Goal: Navigation & Orientation: Understand site structure

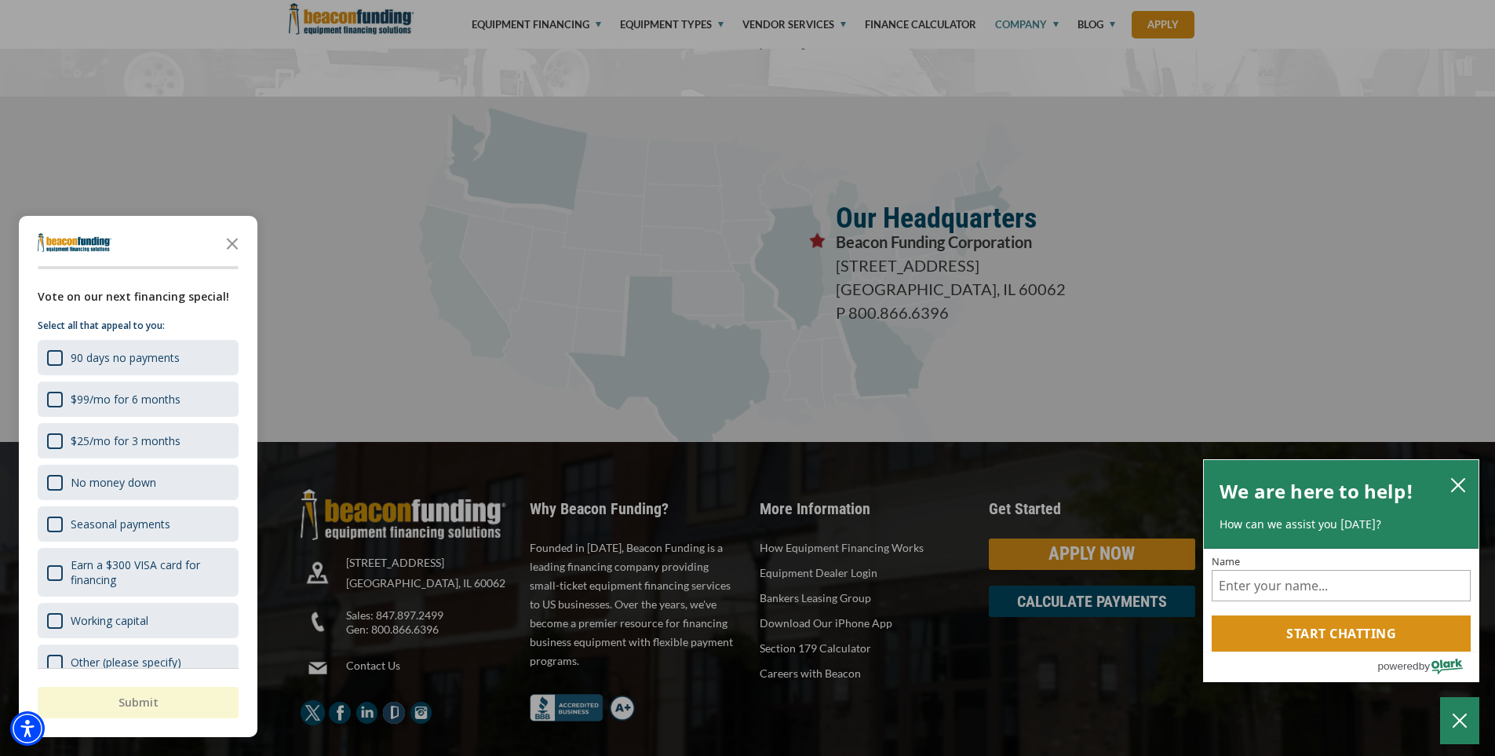
scroll to position [2736, 0]
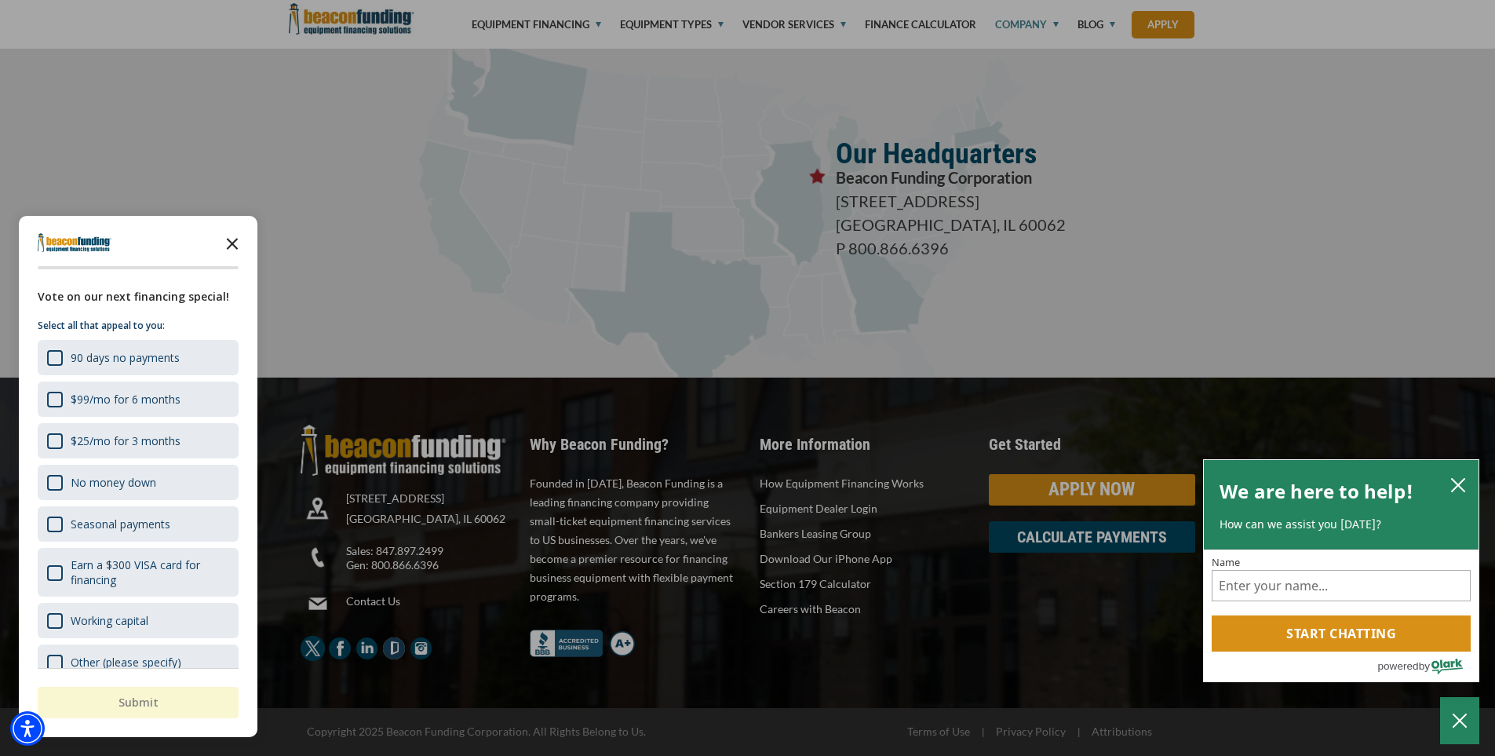
click at [228, 237] on icon "Close the survey" at bounding box center [232, 242] width 31 height 31
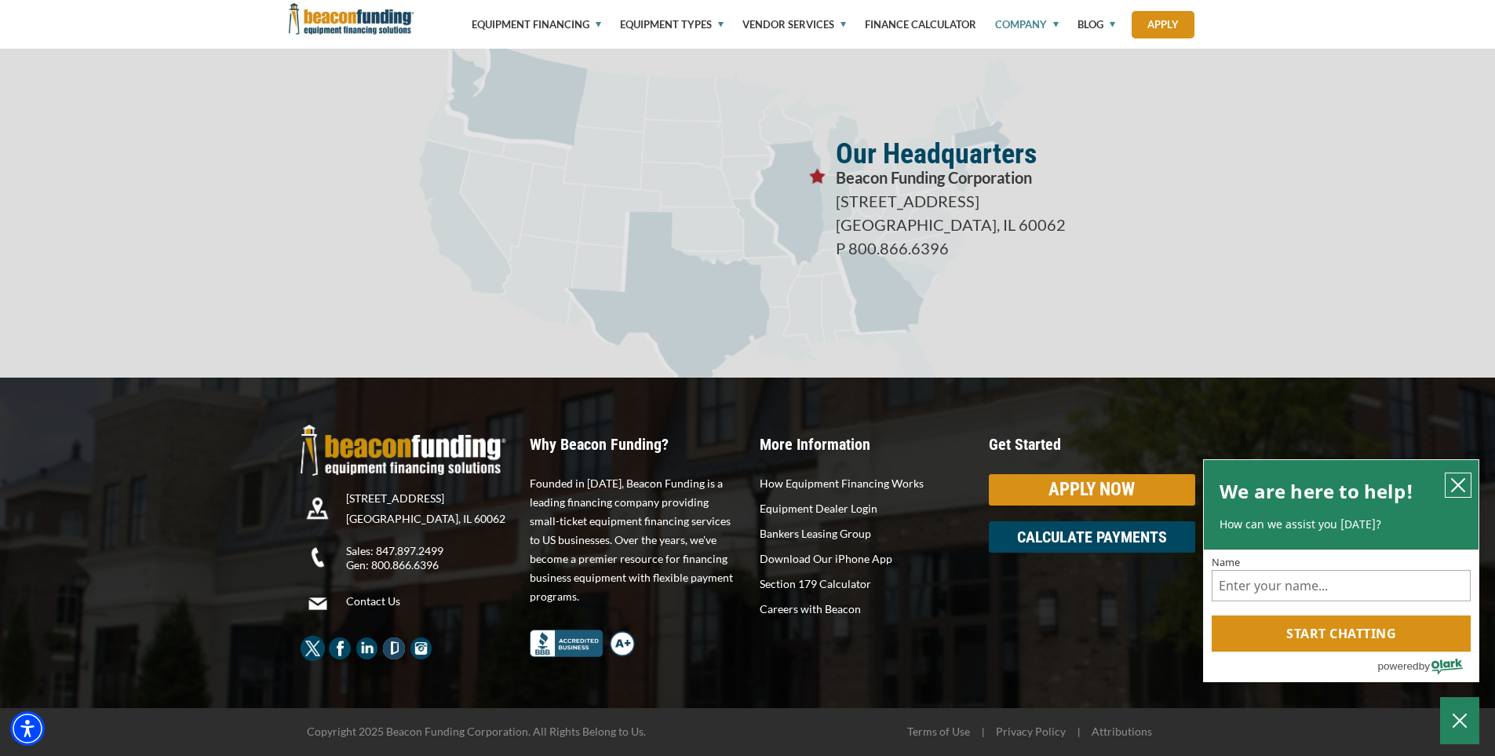
click at [1458, 490] on icon "close chatbox" at bounding box center [1459, 485] width 16 height 16
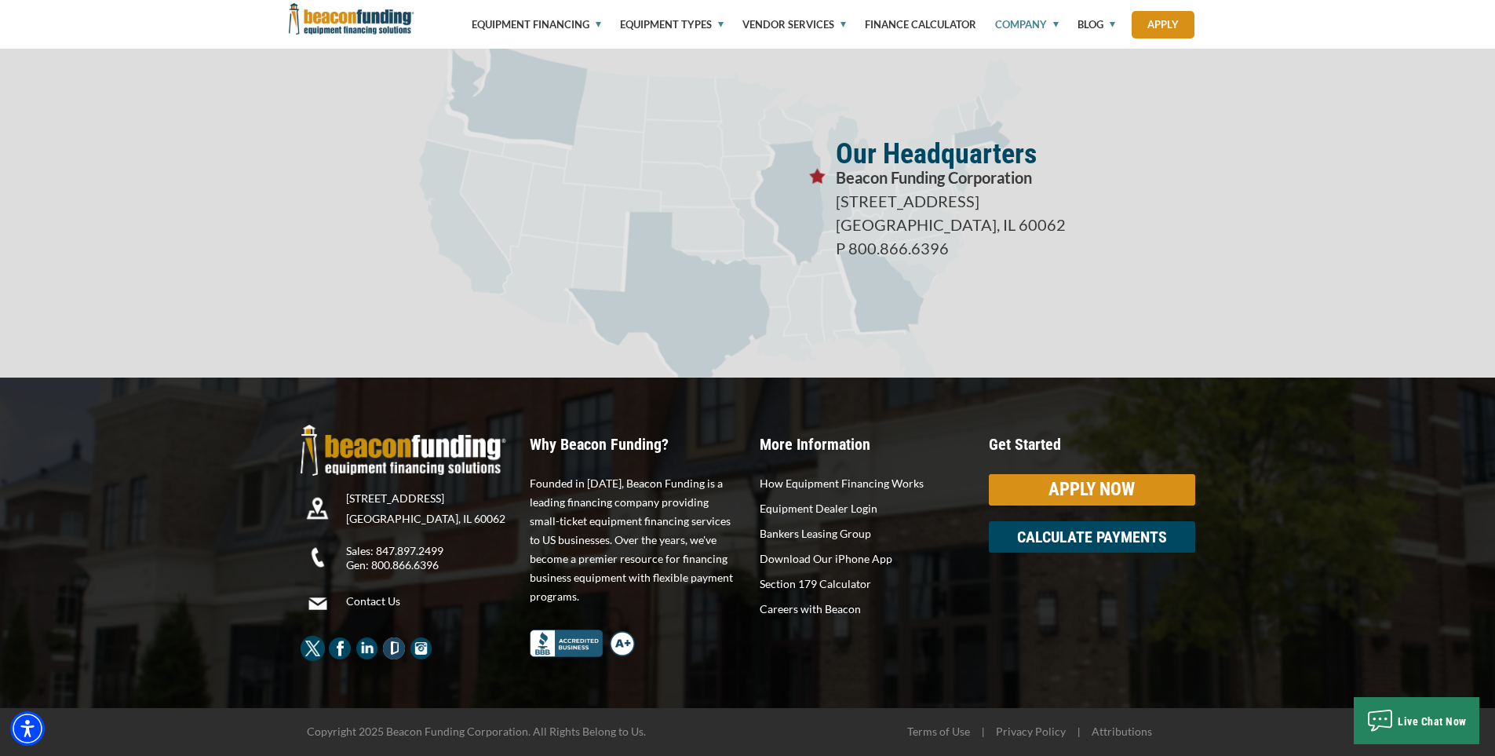
drag, startPoint x: 372, startPoint y: 604, endPoint x: 281, endPoint y: 557, distance: 102.5
click at [281, 557] on div "3400 Dundee Rd, Suite 180 Northbrook, IL 60062 Sales: 847.897.2499 Gen: 800.866…" at bounding box center [747, 543] width 1495 height 330
click at [368, 604] on link "Contact Us" at bounding box center [432, 601] width 172 height 14
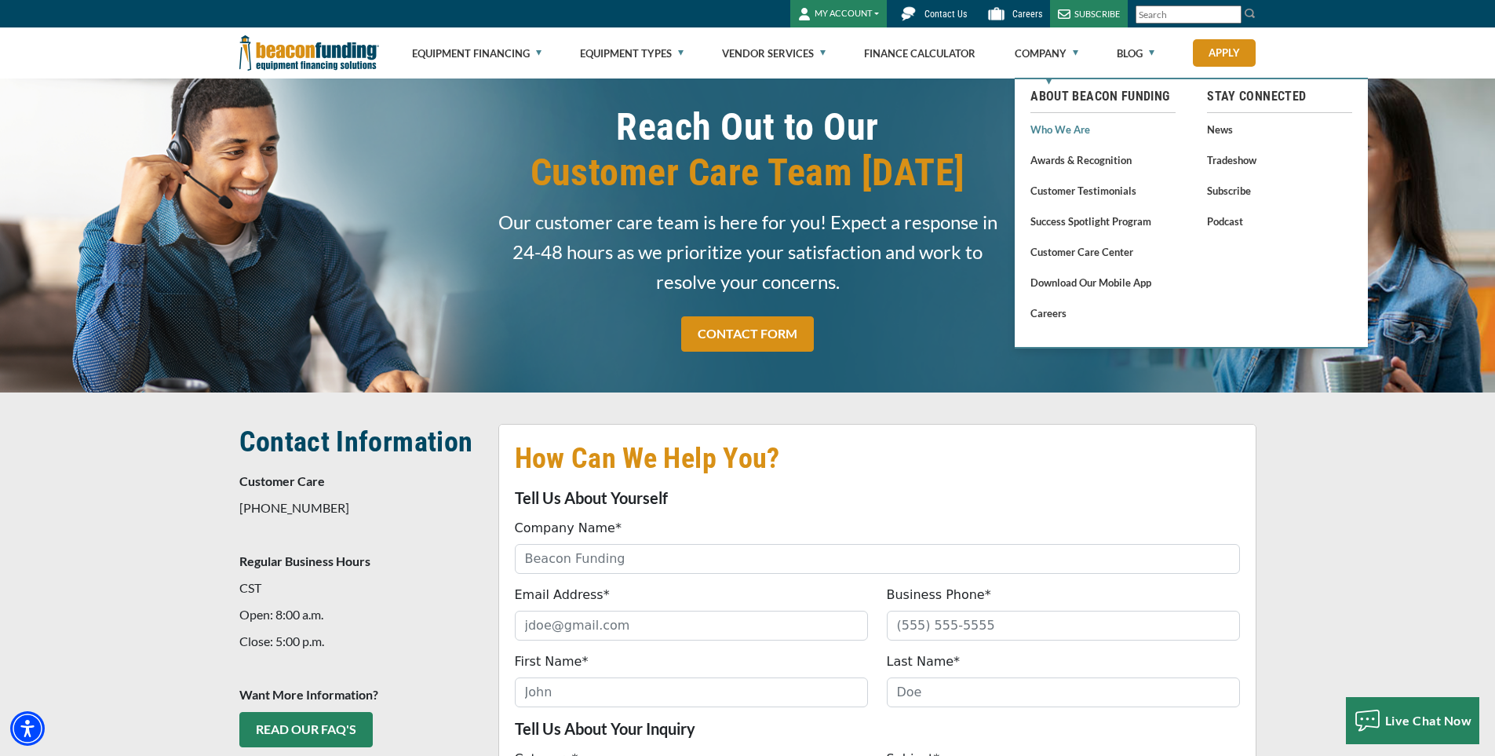
click at [1064, 137] on link "Who We Are" at bounding box center [1103, 129] width 145 height 20
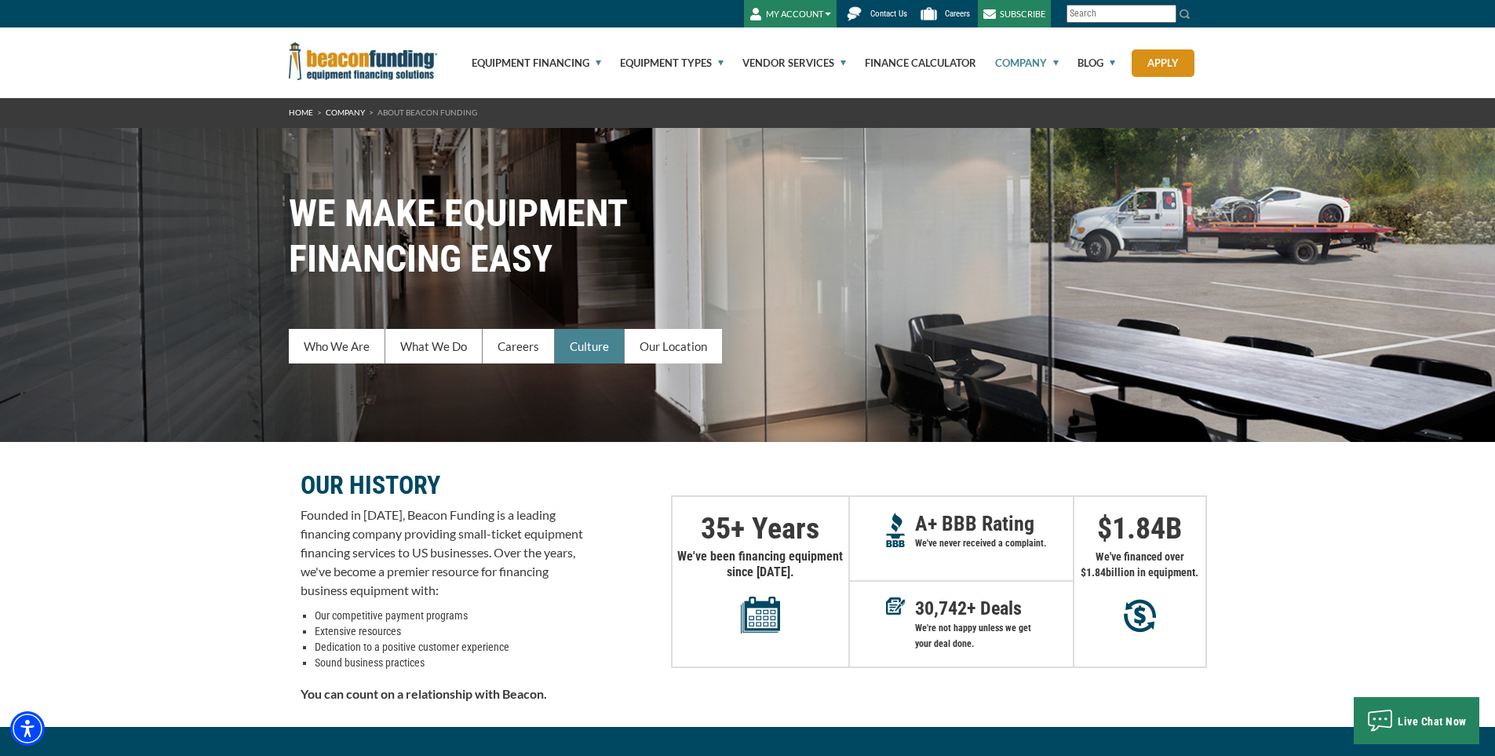
click at [608, 346] on link "Culture" at bounding box center [590, 346] width 70 height 35
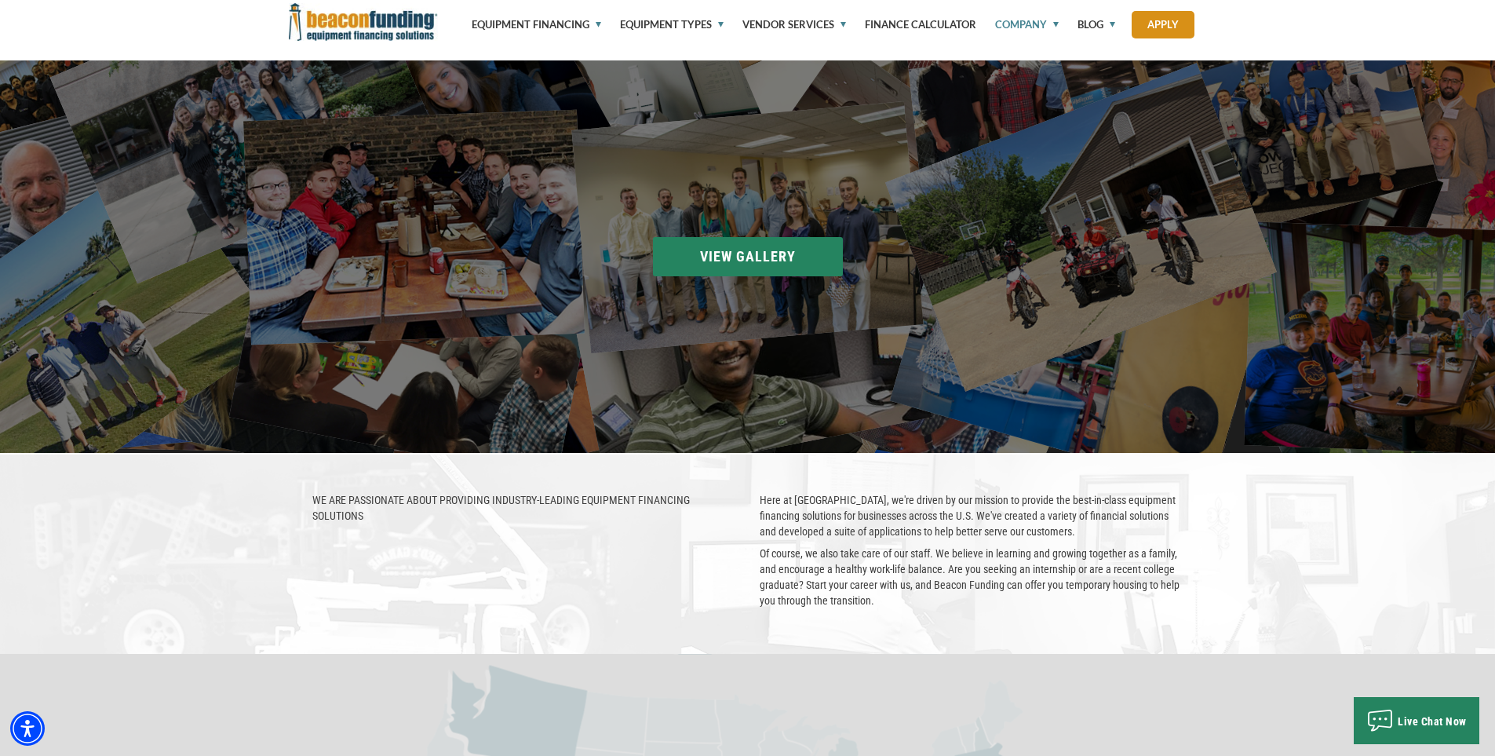
click at [698, 244] on section "Beacon Accounting at the 100 Best Places to Work in Chicago pizza party New sui…" at bounding box center [747, 256] width 1495 height 393
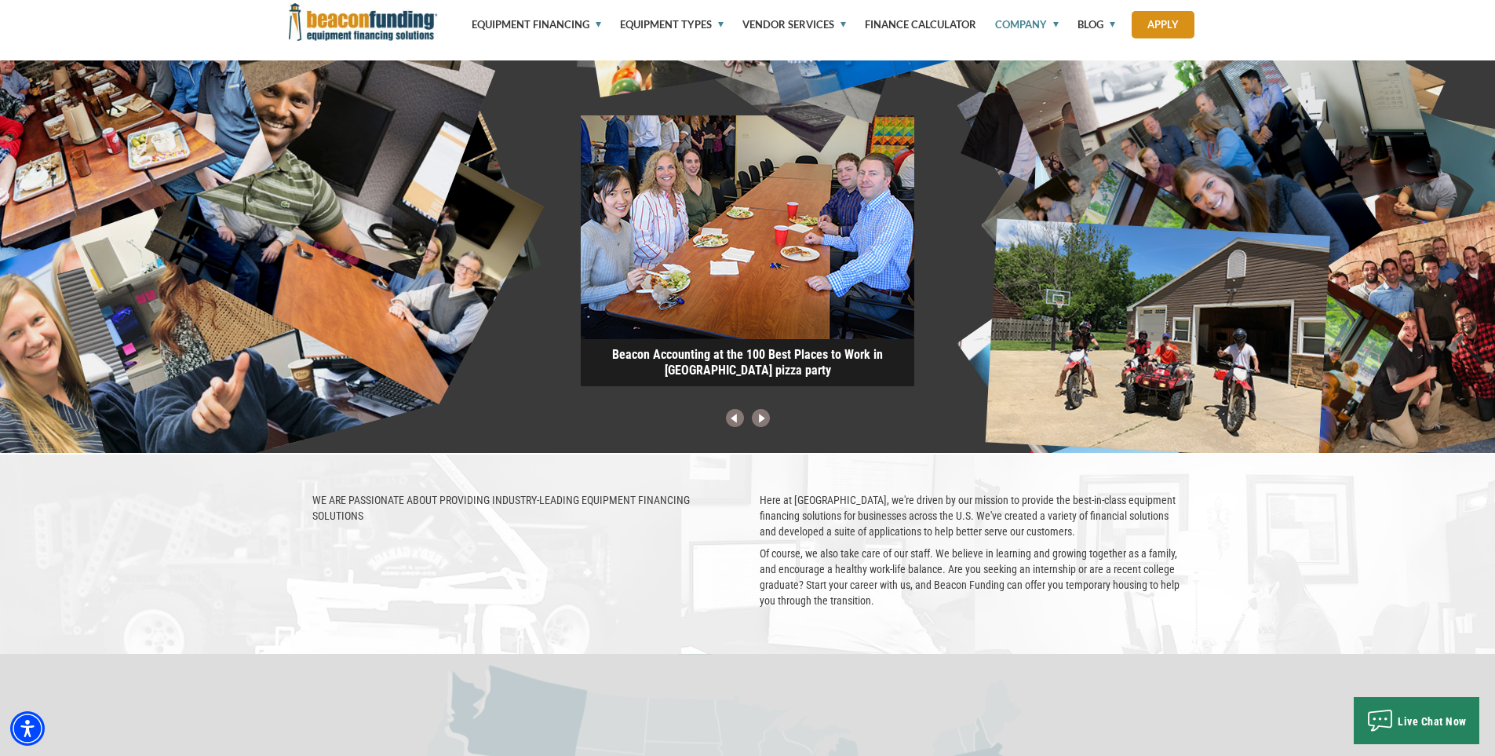
click at [762, 418] on img at bounding box center [761, 419] width 26 height 20
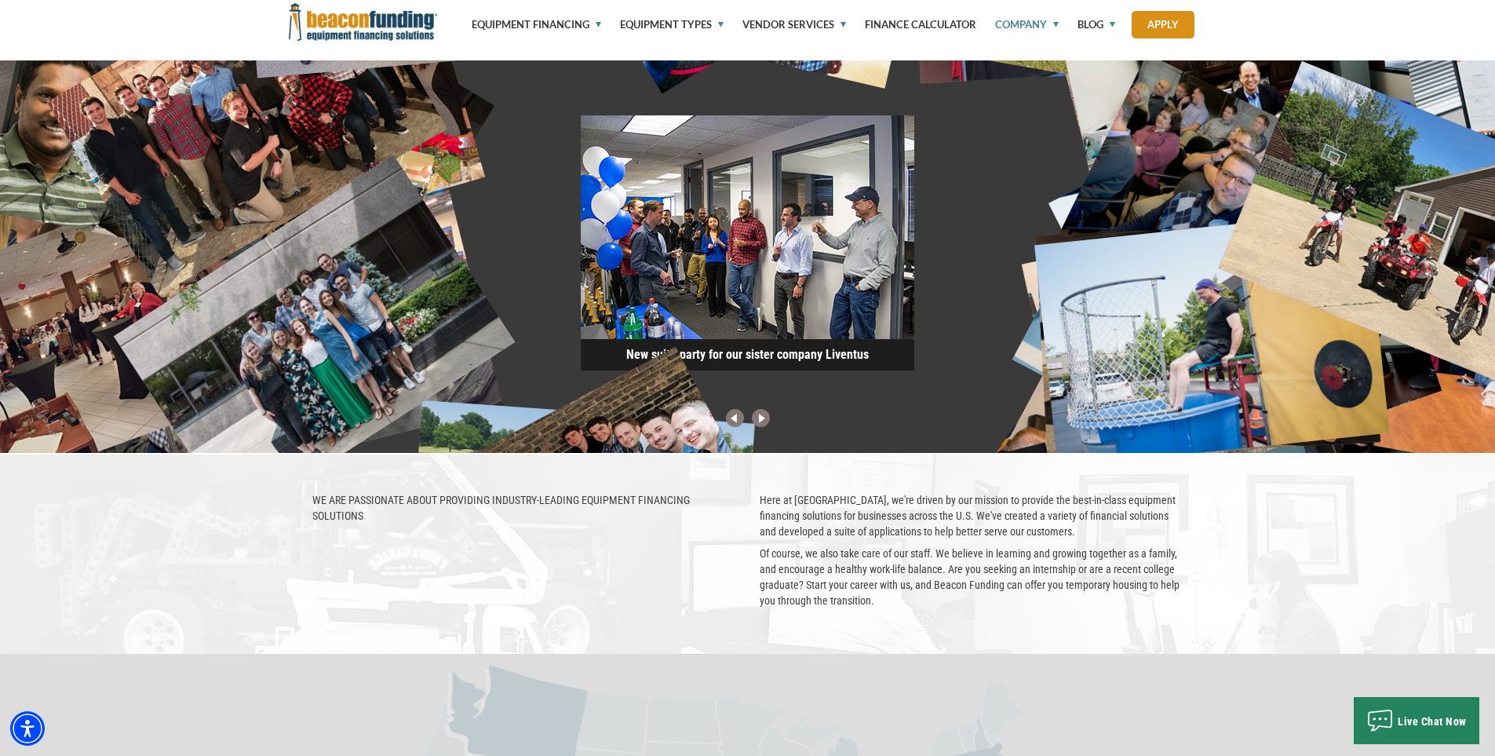
click at [761, 421] on img at bounding box center [761, 419] width 26 height 20
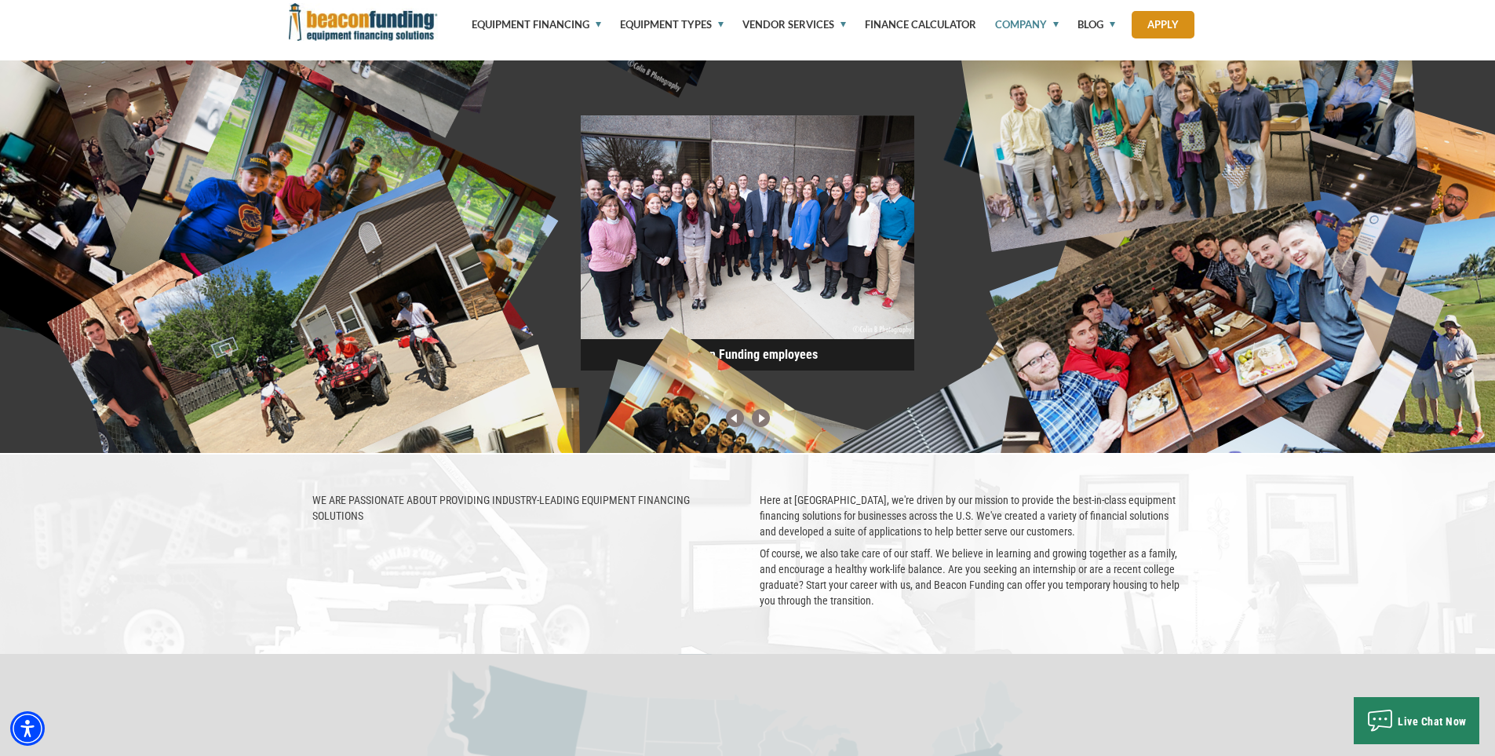
click at [784, 286] on img at bounding box center [748, 227] width 334 height 224
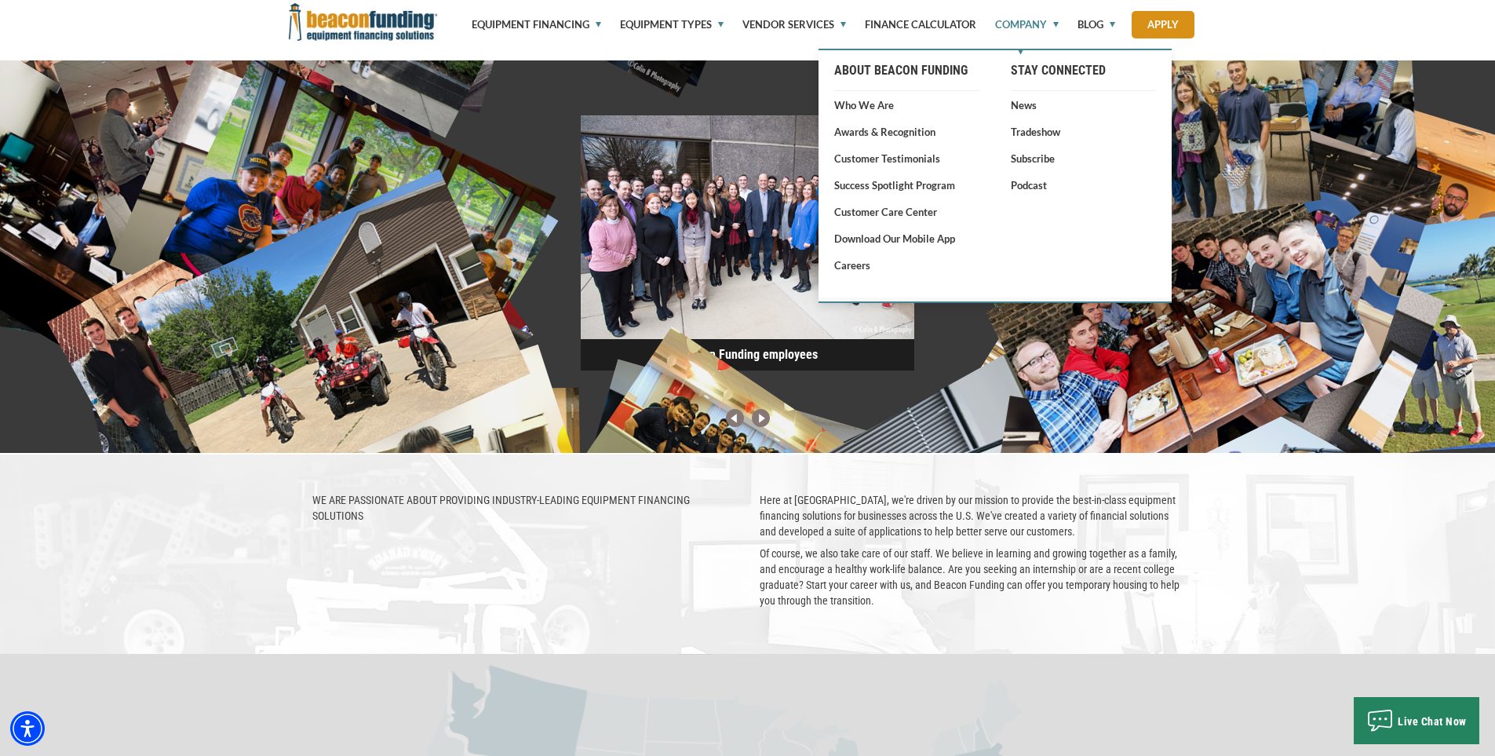
click at [1035, 16] on link "Company" at bounding box center [1018, 24] width 82 height 49
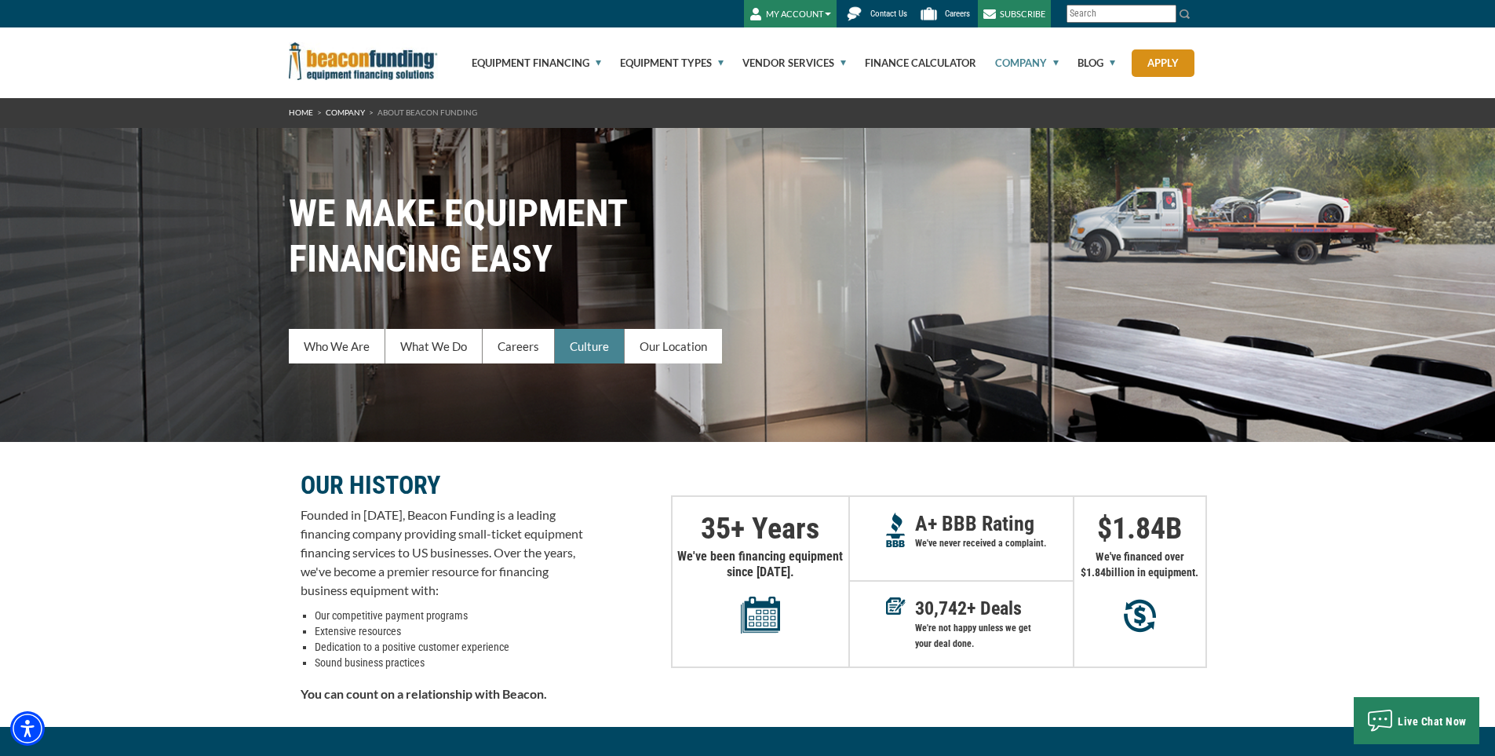
click at [612, 336] on link "Culture" at bounding box center [590, 346] width 70 height 35
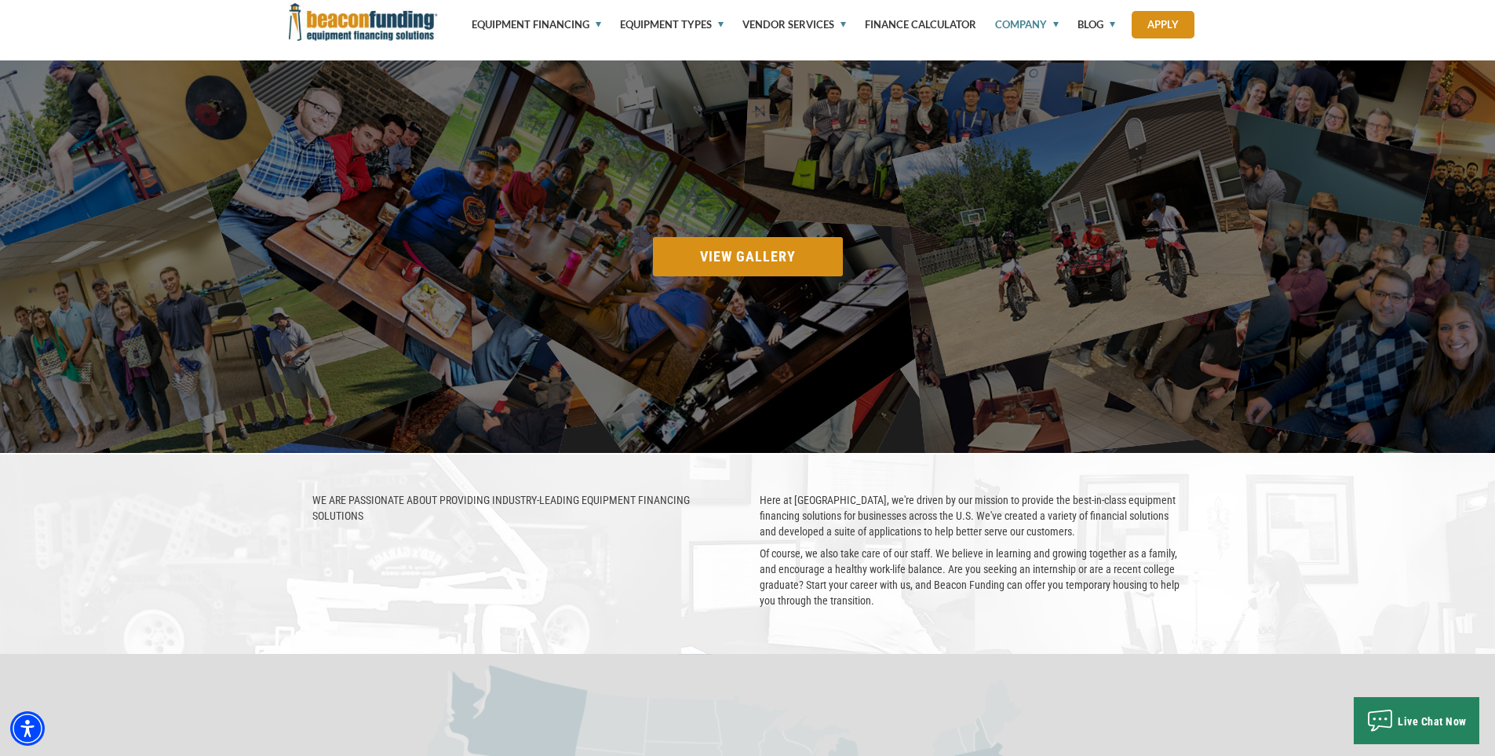
click at [1032, 28] on link "Company" at bounding box center [1018, 24] width 82 height 49
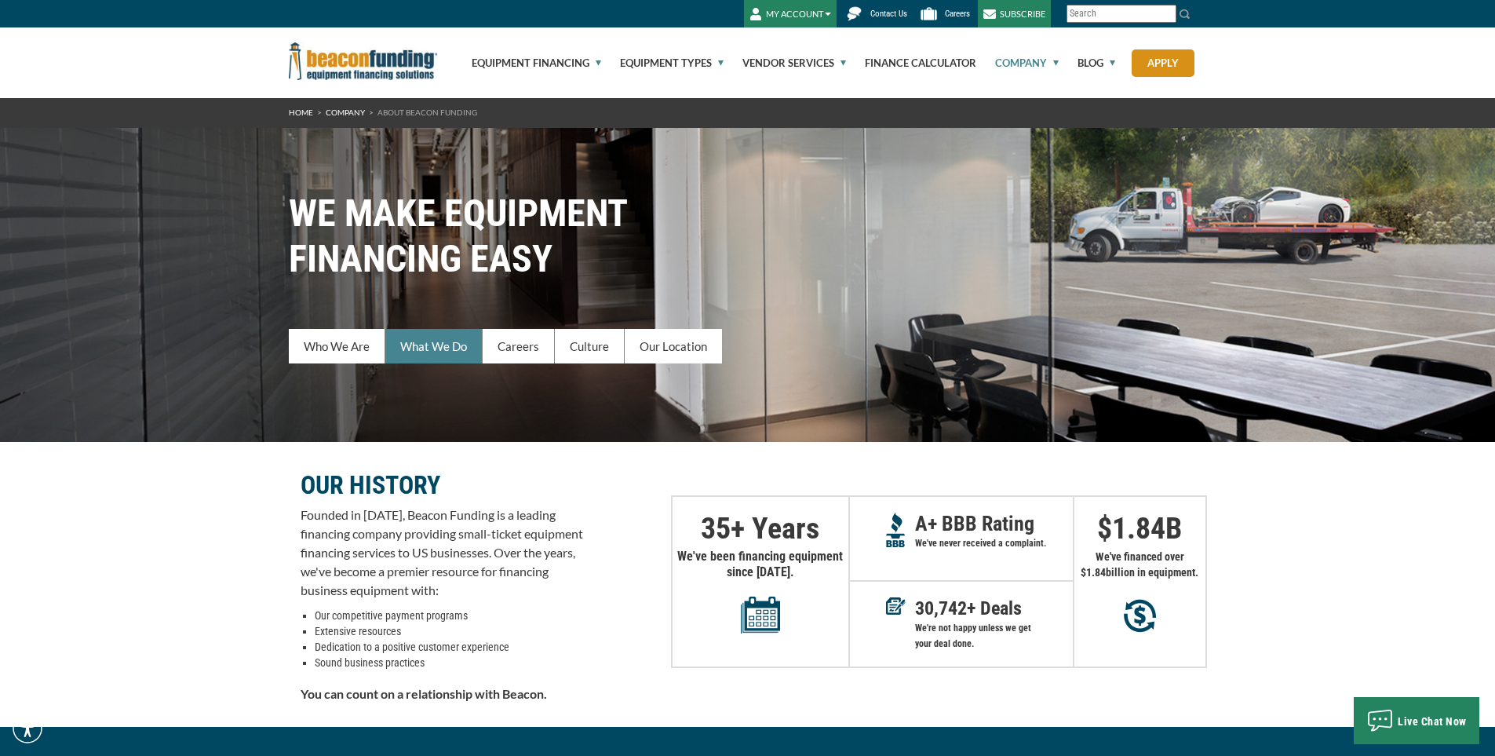
click at [427, 341] on link "What We Do" at bounding box center [433, 346] width 97 height 35
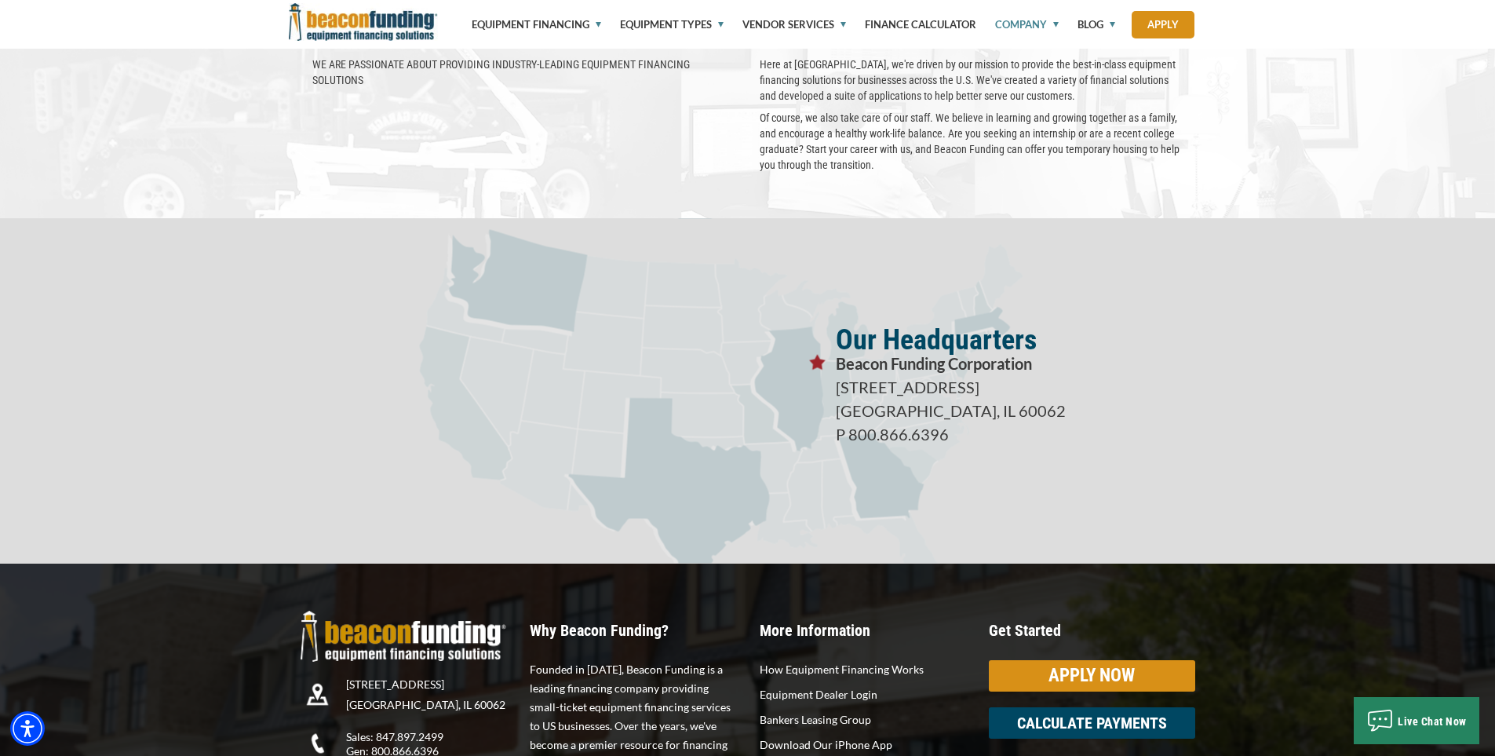
scroll to position [2736, 0]
